Goal: Find specific page/section: Find specific page/section

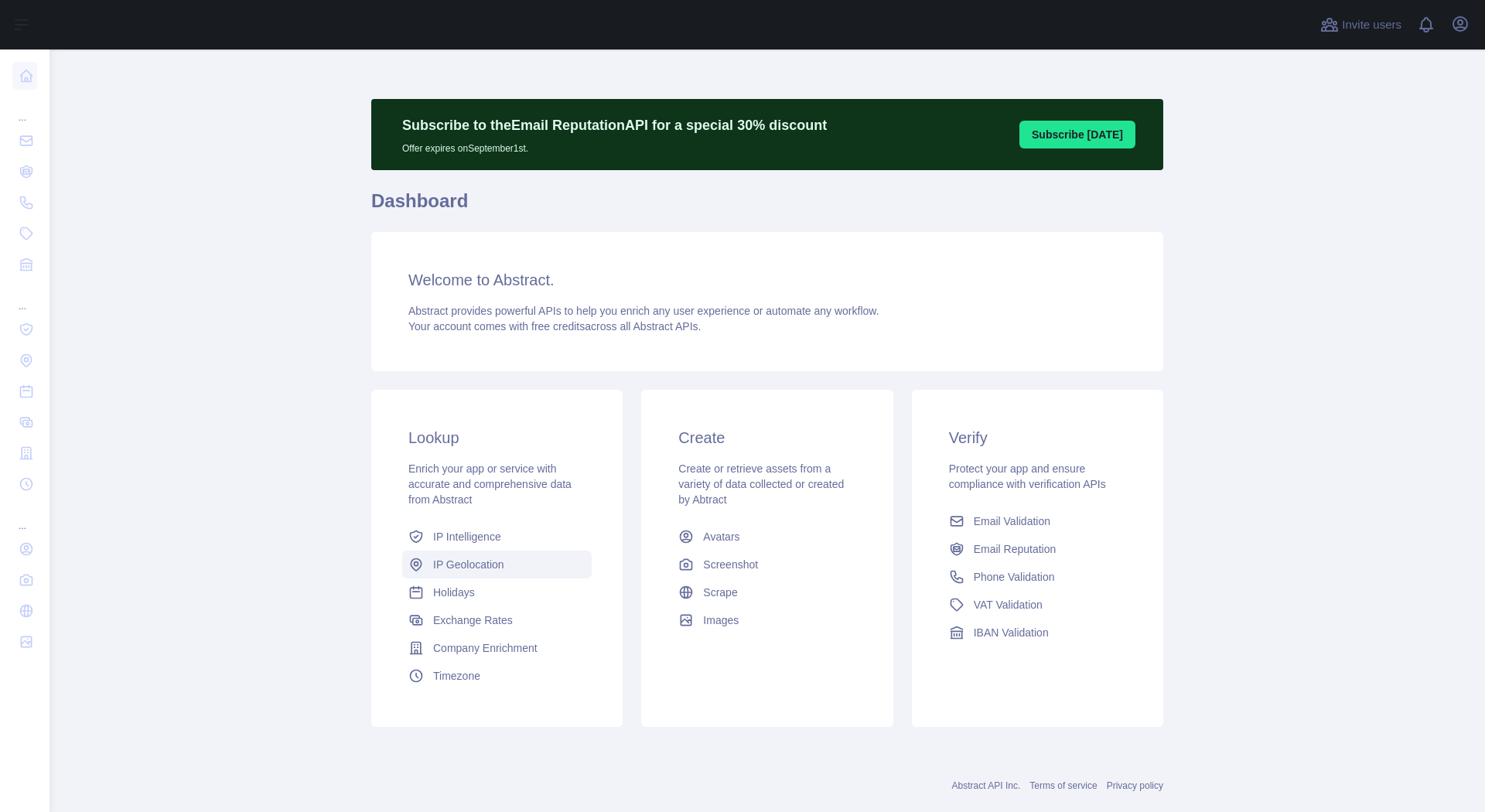
click at [466, 562] on span "IP Geolocation" at bounding box center [469, 565] width 71 height 16
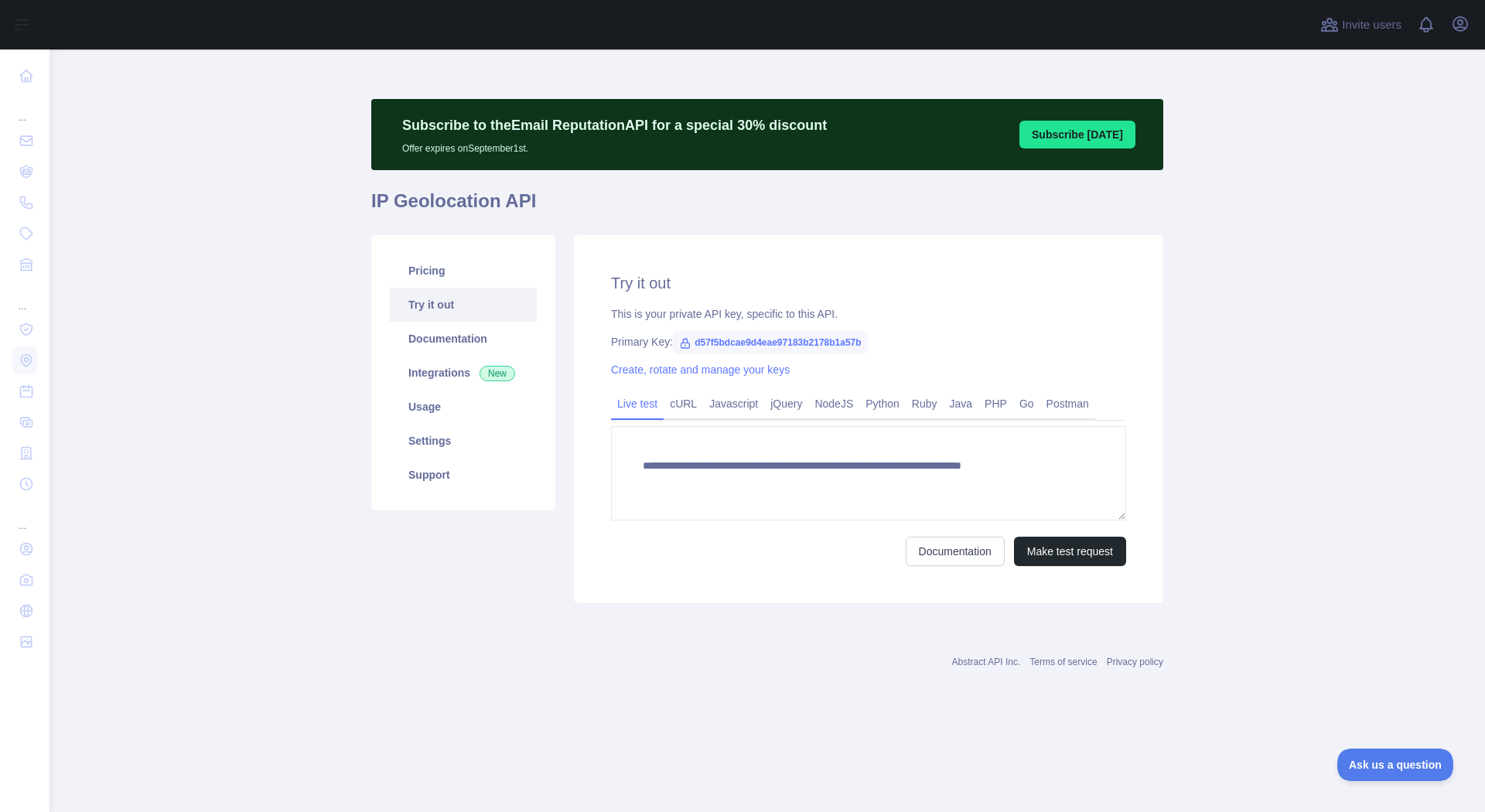
type textarea "**********"
click at [427, 404] on link "Usage" at bounding box center [463, 406] width 147 height 34
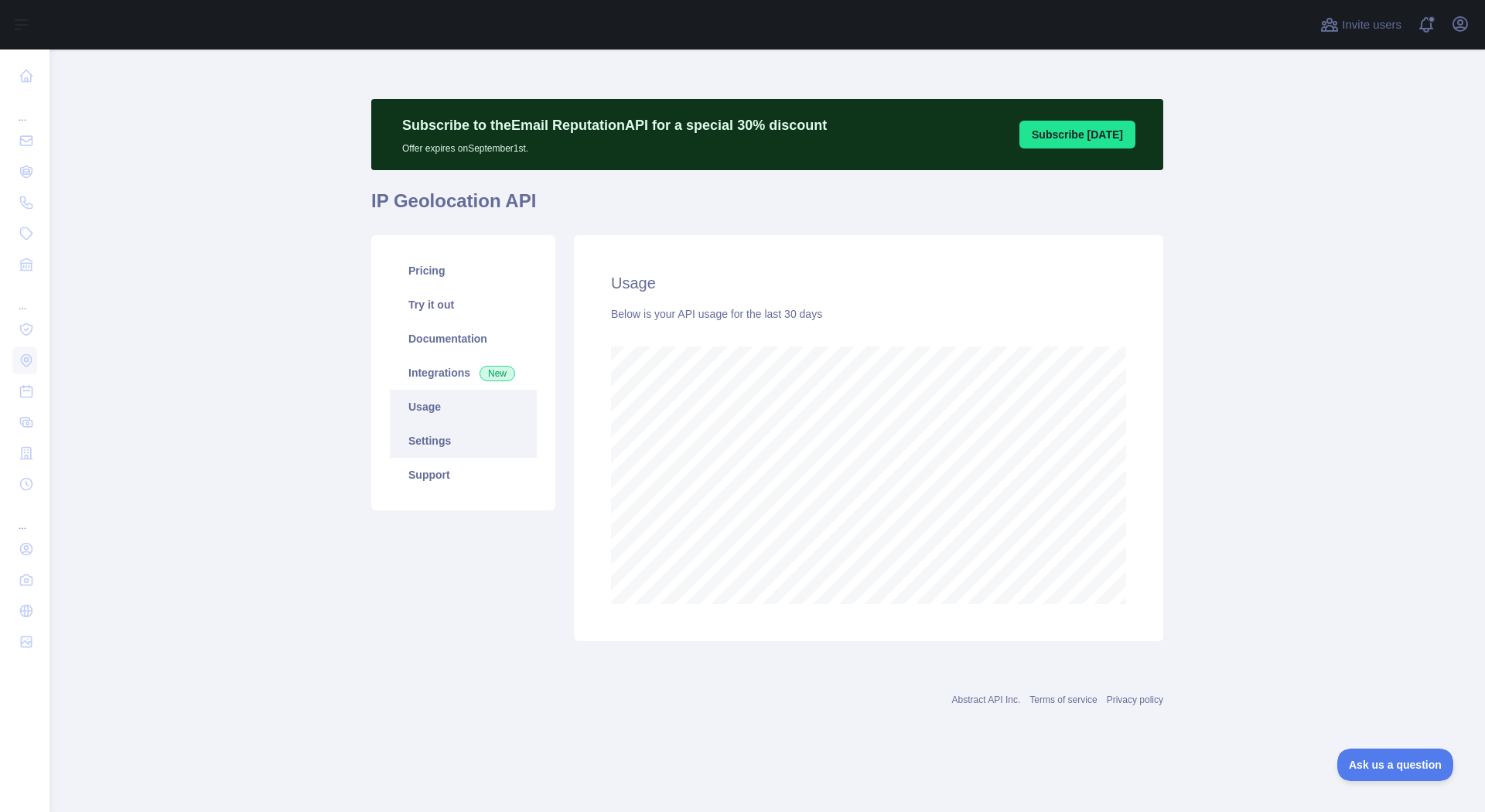
scroll to position [763, 1436]
